Goal: Task Accomplishment & Management: Use online tool/utility

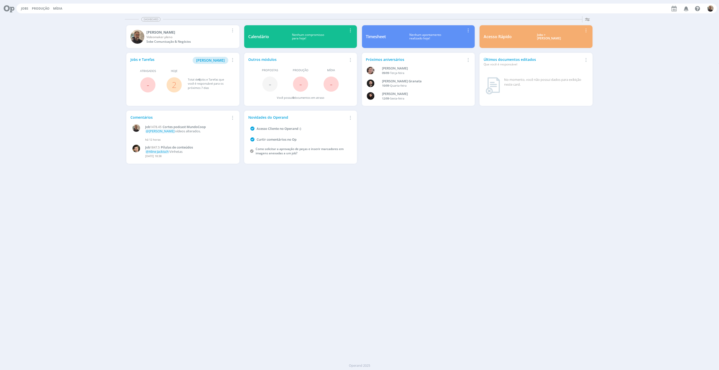
click at [174, 83] on link "2" at bounding box center [174, 84] width 5 height 11
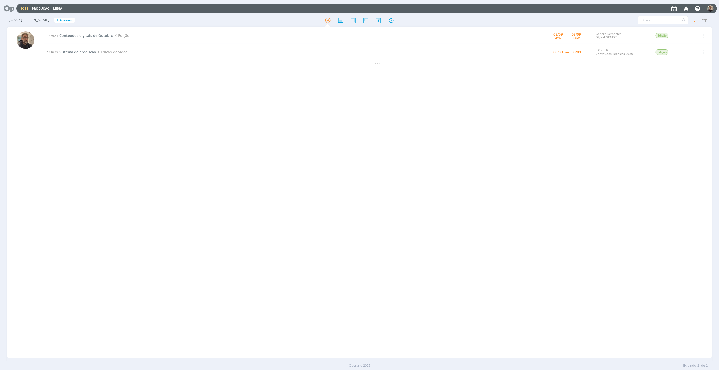
click at [78, 35] on span "Conteúdos digitais de Outubro" at bounding box center [86, 35] width 54 height 5
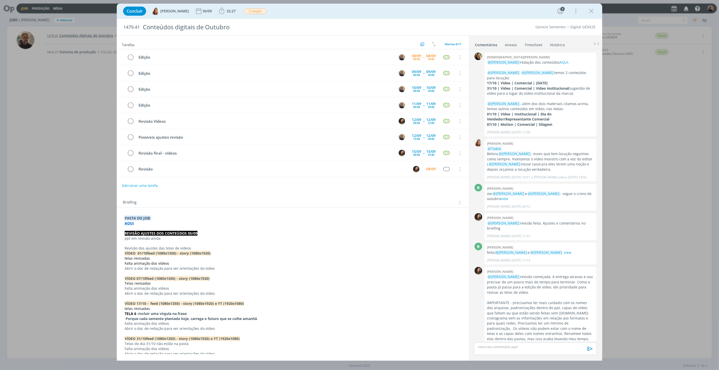
scroll to position [15, 0]
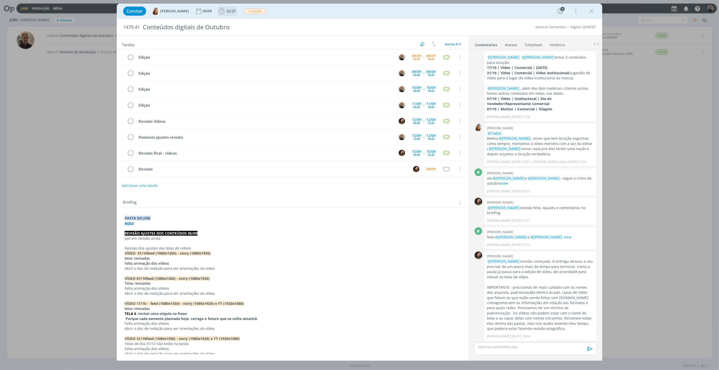
click at [226, 12] on span "32:27" at bounding box center [230, 11] width 9 height 5
click at [233, 22] on span "Iniciar" at bounding box center [238, 22] width 11 height 4
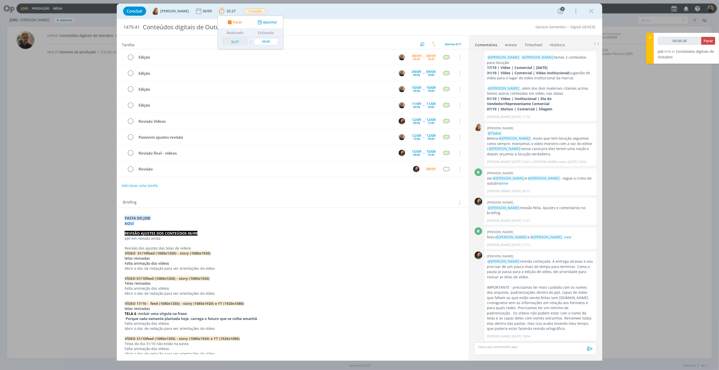
click at [129, 225] on strong "AQUI" at bounding box center [129, 223] width 9 height 5
click at [150, 232] on link "[URL][DOMAIN_NAME]" at bounding box center [157, 233] width 38 height 7
type input "00:39:52"
